Goal: Task Accomplishment & Management: Manage account settings

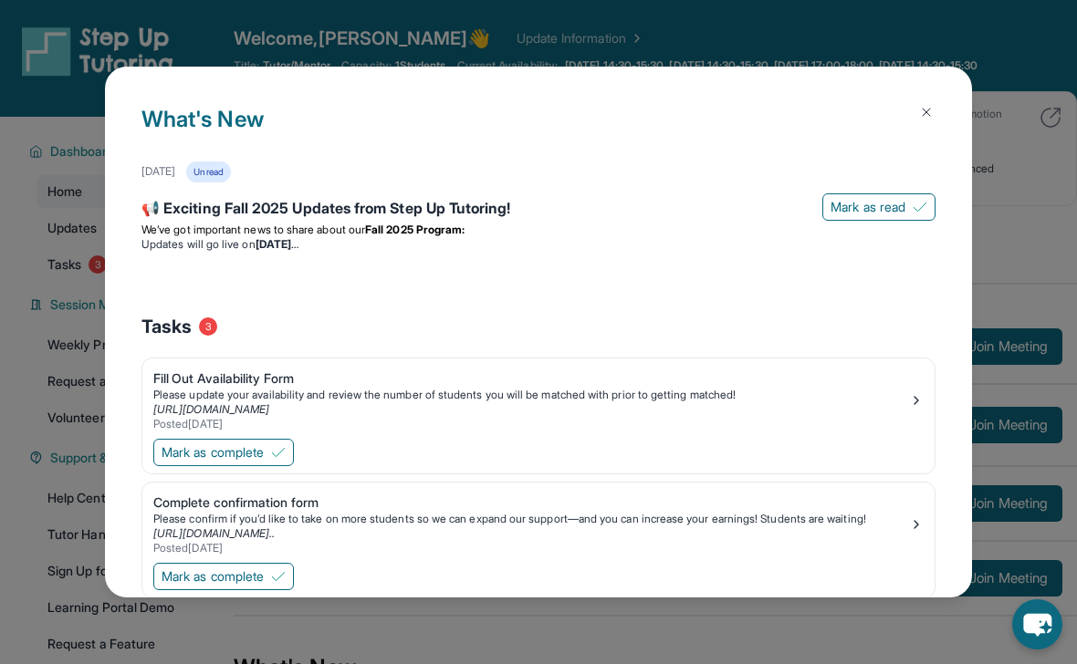
click at [908, 112] on button at bounding box center [926, 112] width 36 height 36
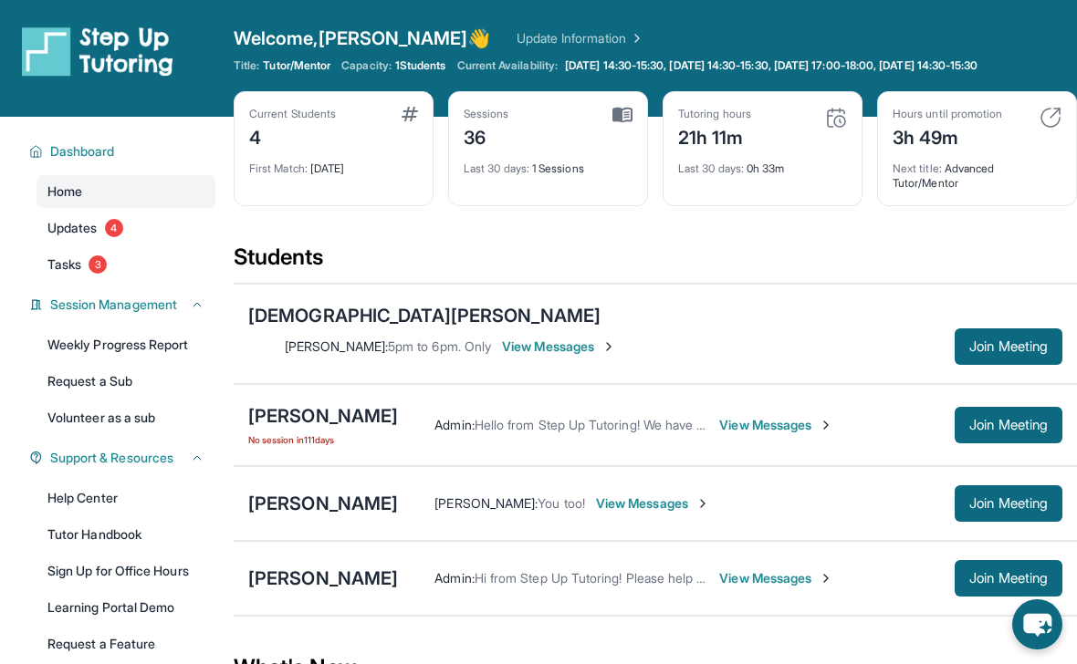
click at [724, 416] on span "View Messages" at bounding box center [776, 425] width 114 height 18
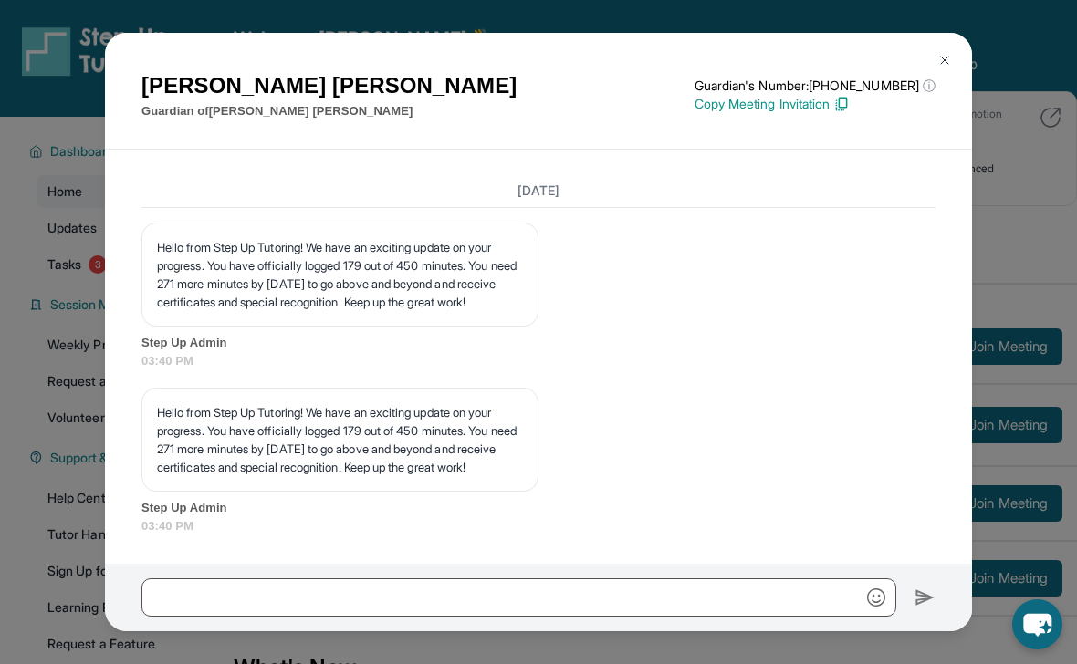
scroll to position [21315, 0]
click at [948, 47] on button at bounding box center [944, 60] width 36 height 36
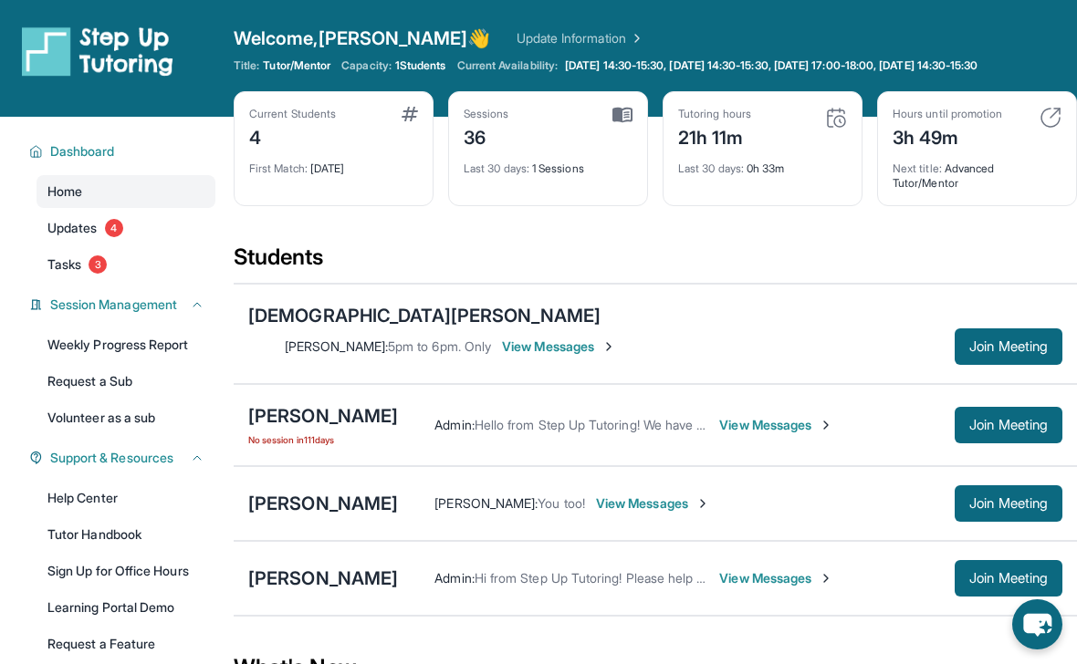
click at [275, 170] on span "First Match :" at bounding box center [278, 168] width 58 height 14
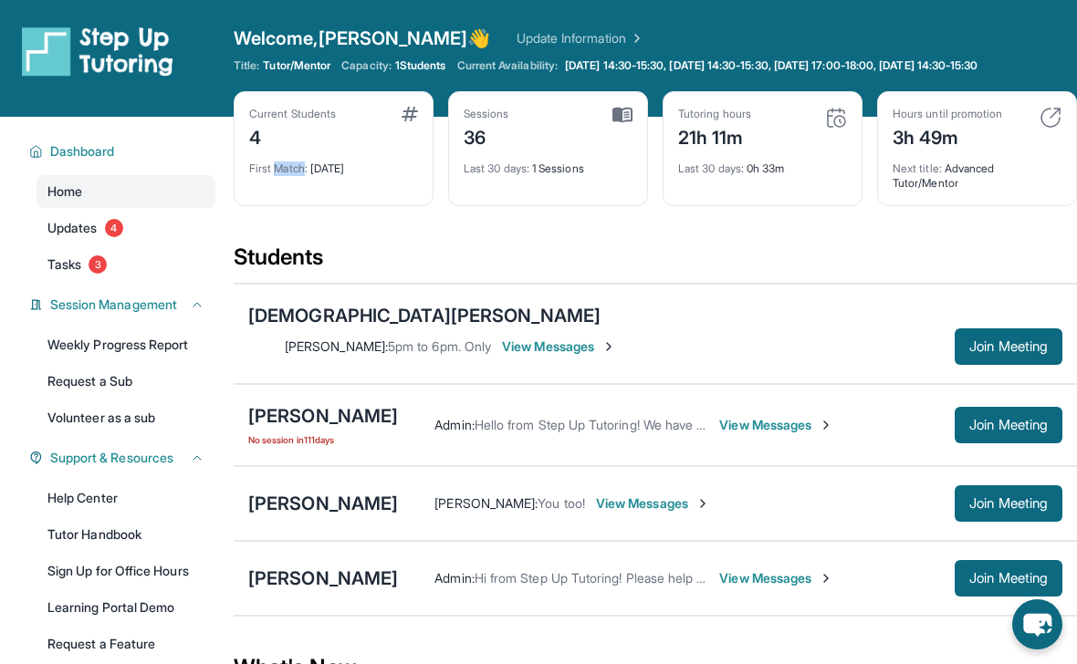
click at [275, 170] on span "First Match :" at bounding box center [278, 168] width 58 height 14
click at [322, 96] on div "Current Students 4 First Match : [DATE]" at bounding box center [334, 148] width 200 height 115
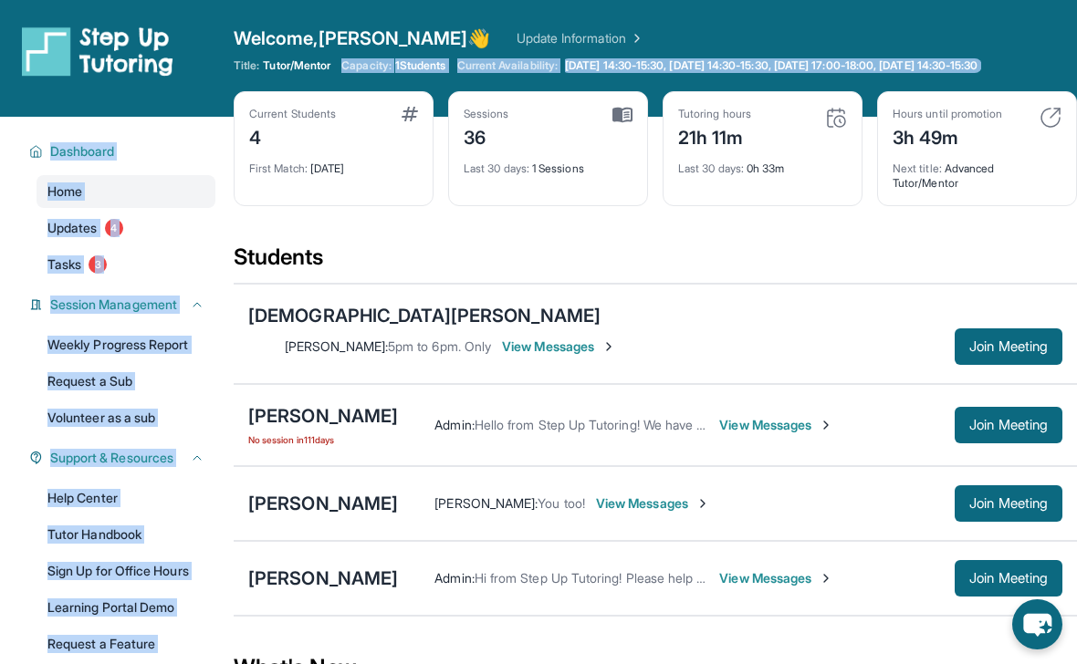
drag, startPoint x: 349, startPoint y: 67, endPoint x: 391, endPoint y: 147, distance: 90.6
click at [394, 146] on div "Open sidebar Welcome, [PERSON_NAME] 👋 Update Information Title: Tutor/Mentor Ca…" at bounding box center [538, 667] width 1077 height 1335
click at [390, 147] on div "Current Students 4" at bounding box center [333, 129] width 169 height 44
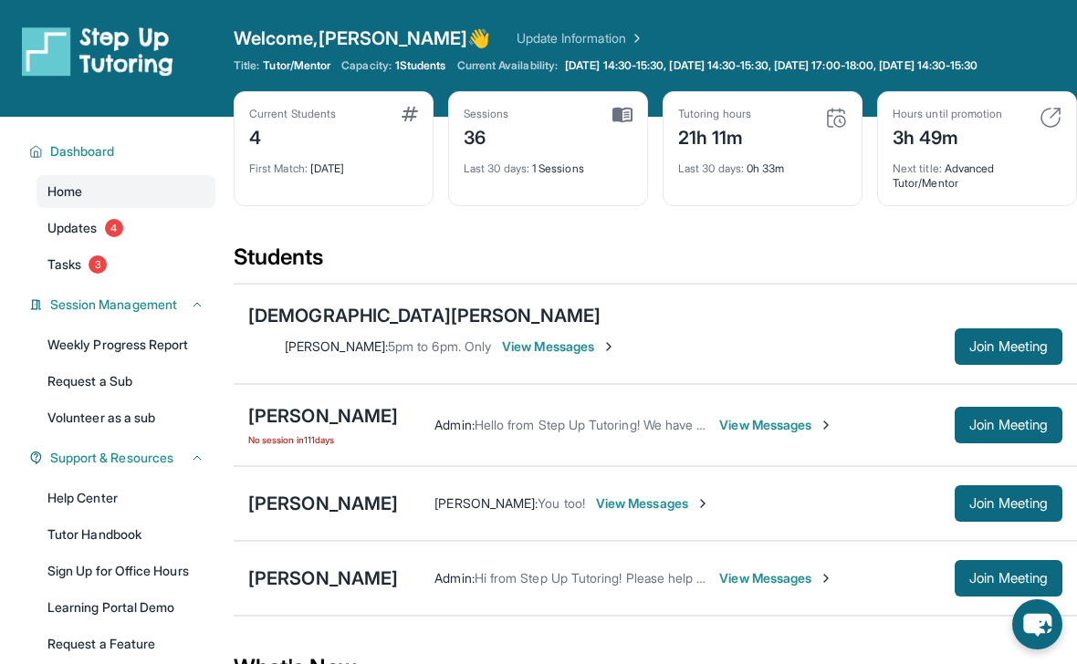
click at [353, 178] on div "Current Students 4 First Match : [DATE]" at bounding box center [334, 148] width 200 height 115
click at [352, 164] on div "First Match : [DATE]" at bounding box center [333, 164] width 169 height 26
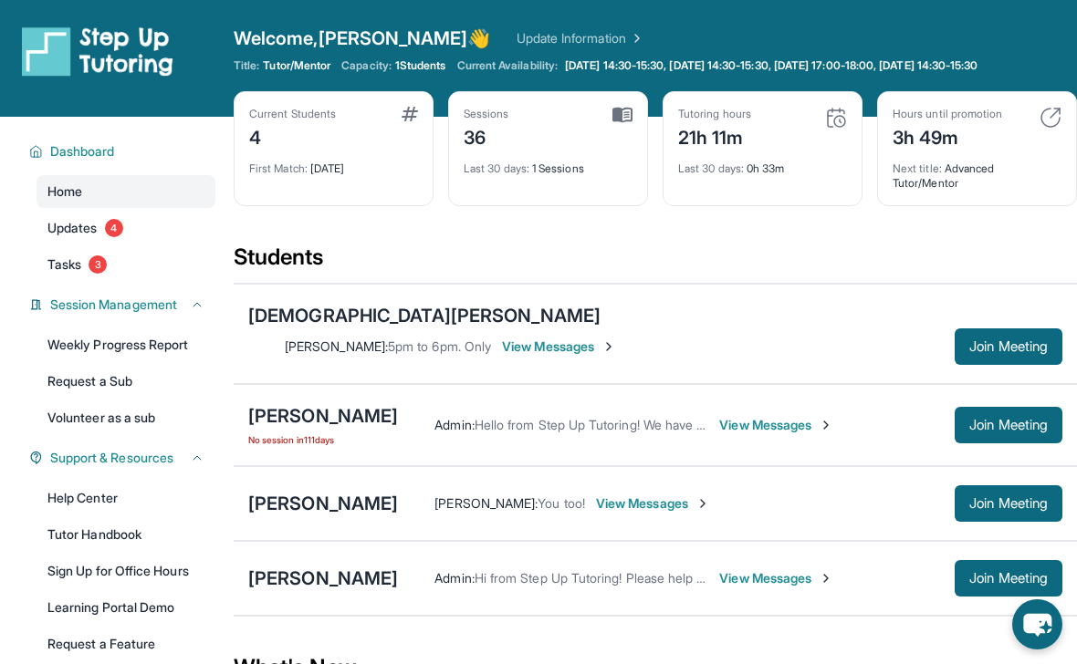
click at [352, 164] on div "First Match : [DATE]" at bounding box center [333, 164] width 169 height 26
click at [351, 131] on div "Current Students 4" at bounding box center [333, 129] width 169 height 44
click at [340, 114] on div "Current Students 4" at bounding box center [333, 129] width 169 height 44
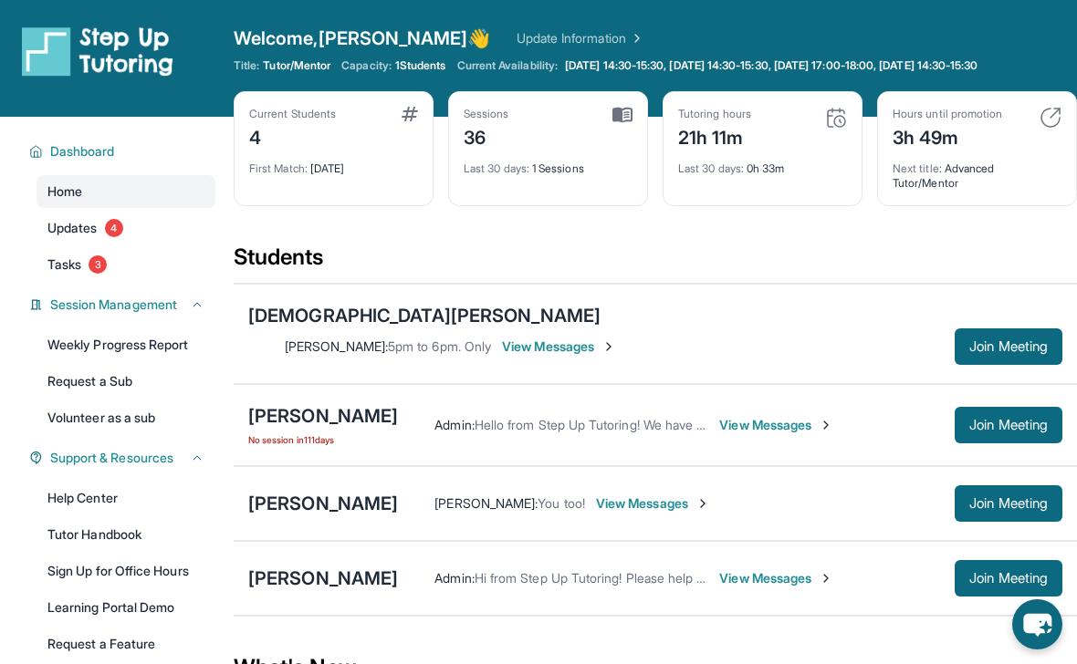
click at [340, 114] on div "Current Students 4" at bounding box center [333, 129] width 169 height 44
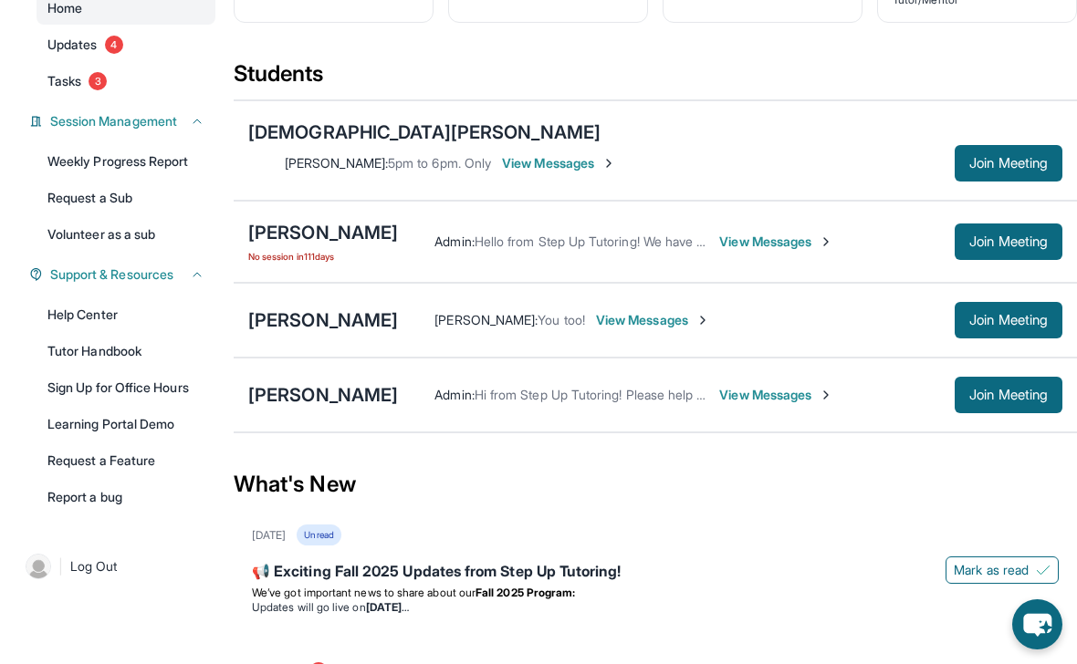
scroll to position [165, 0]
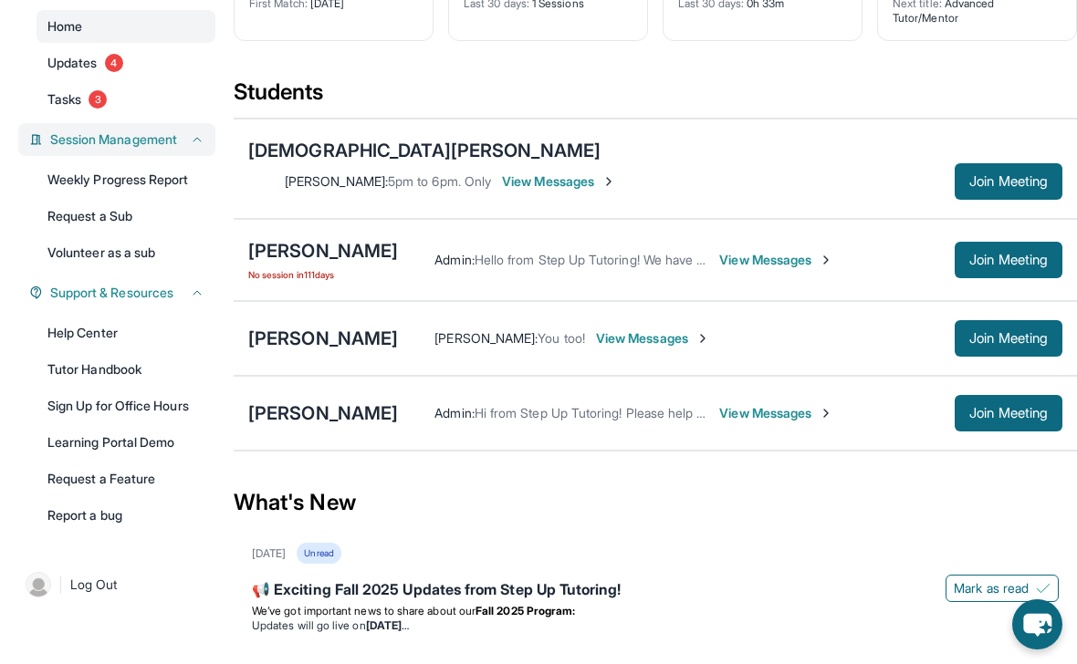
click at [136, 136] on span "Session Management" at bounding box center [113, 139] width 127 height 18
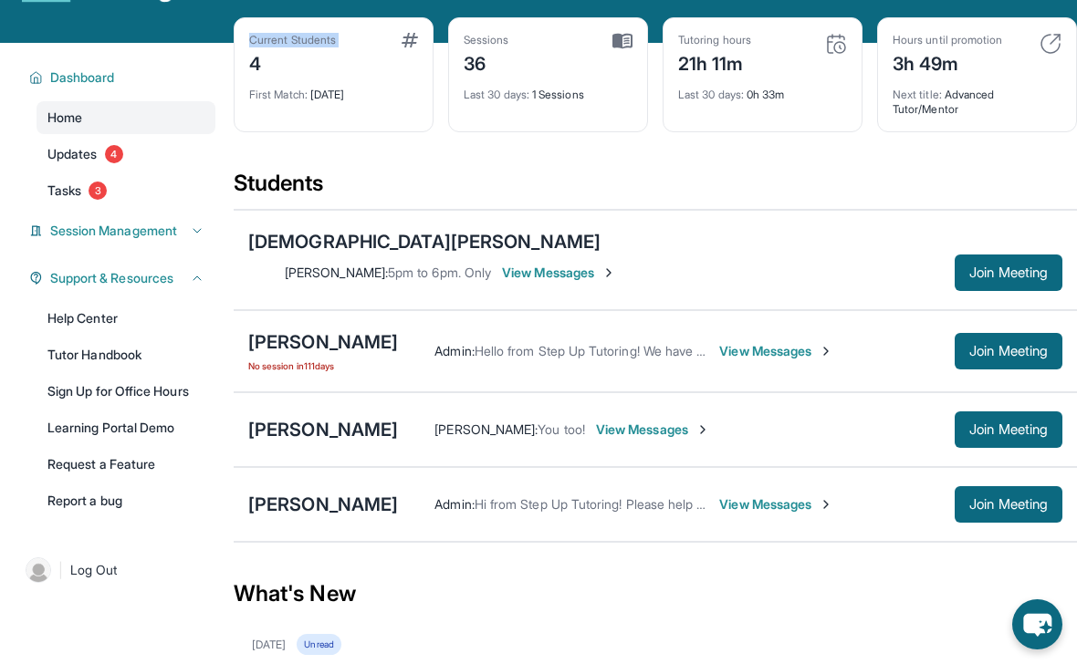
scroll to position [72, 0]
